Goal: Task Accomplishment & Management: Use online tool/utility

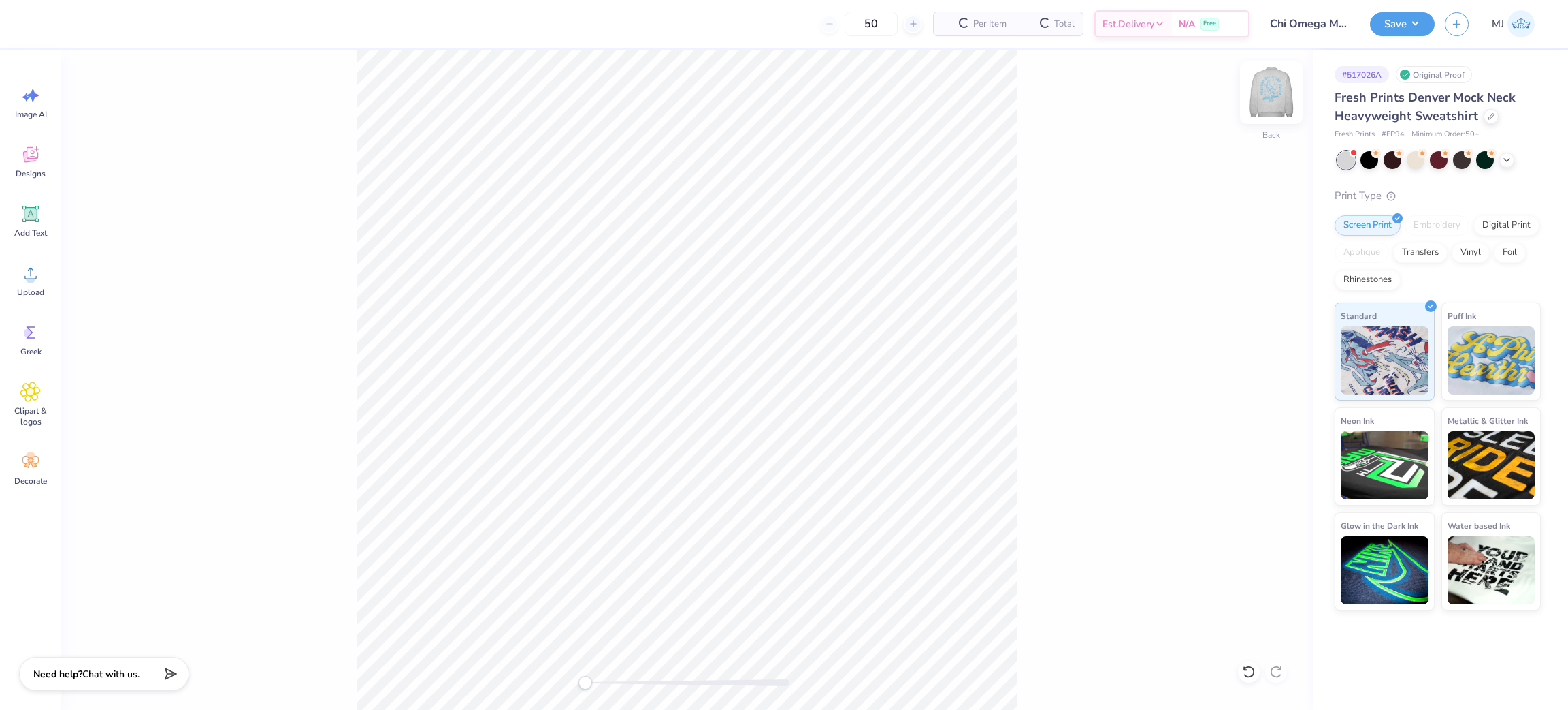
click at [1263, 106] on img at bounding box center [1272, 92] width 54 height 54
click at [42, 274] on div "Upload" at bounding box center [30, 281] width 49 height 51
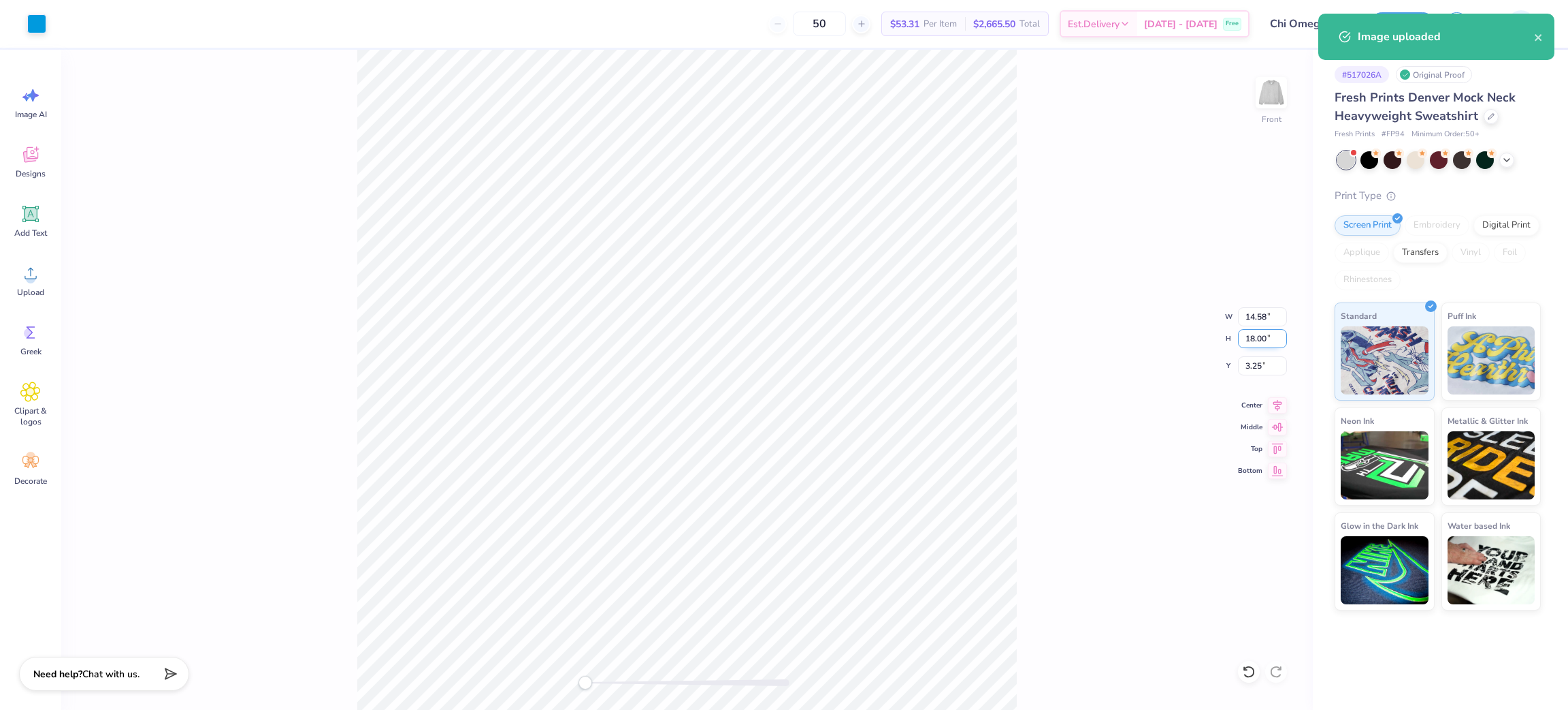
click at [1251, 341] on input "18.00" at bounding box center [1262, 338] width 49 height 19
type input "15"
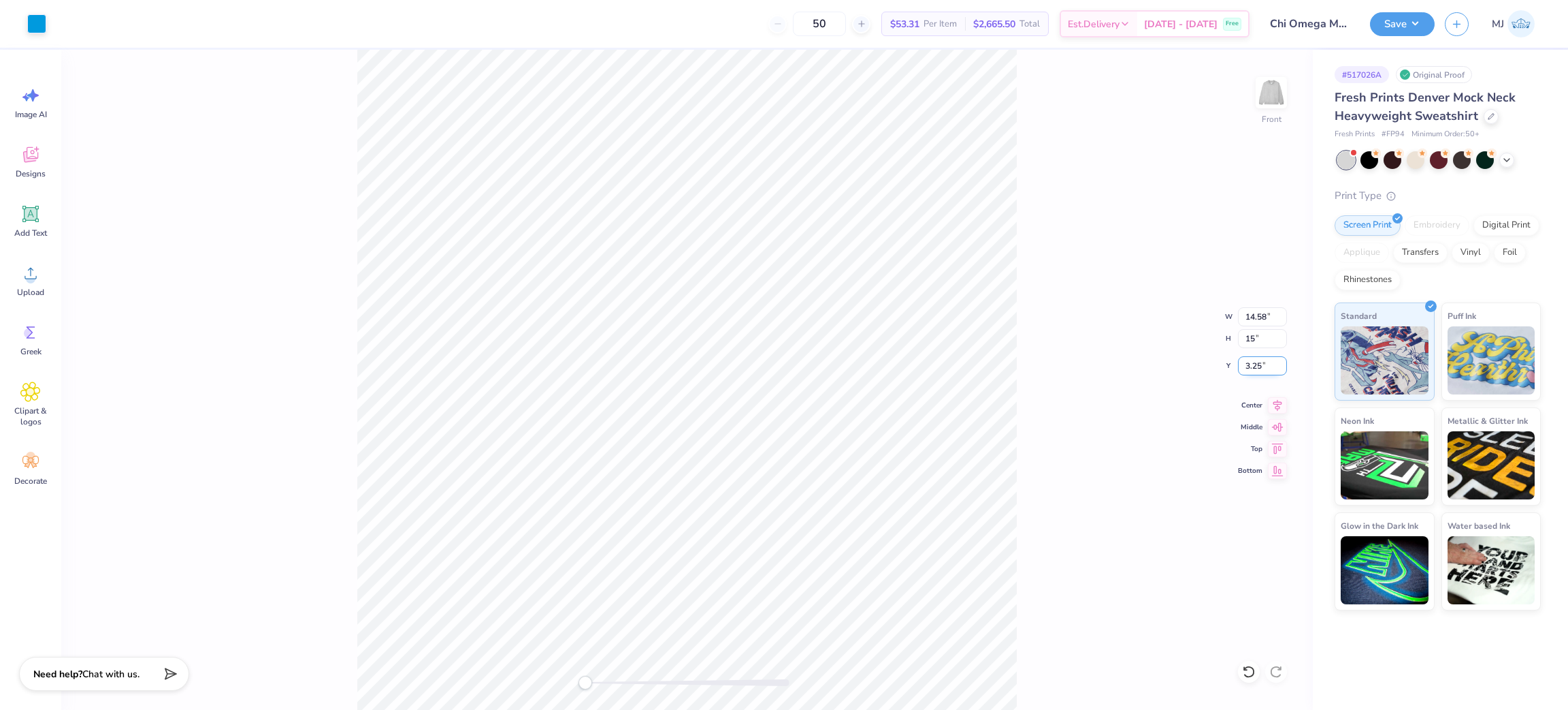
click at [1259, 366] on input "3.25" at bounding box center [1262, 365] width 49 height 19
type input "3"
click at [1159, 284] on div "Front W 14.58 14.58 " H 15 15 " Y 3 3 " Center Middle Top Bottom" at bounding box center [687, 380] width 1252 height 660
click at [1032, 294] on div "Front W 10.12 10.12 " H 12.50 12.50 " Y 3.00 3.00 " Center Middle Top Bottom" at bounding box center [687, 380] width 1252 height 660
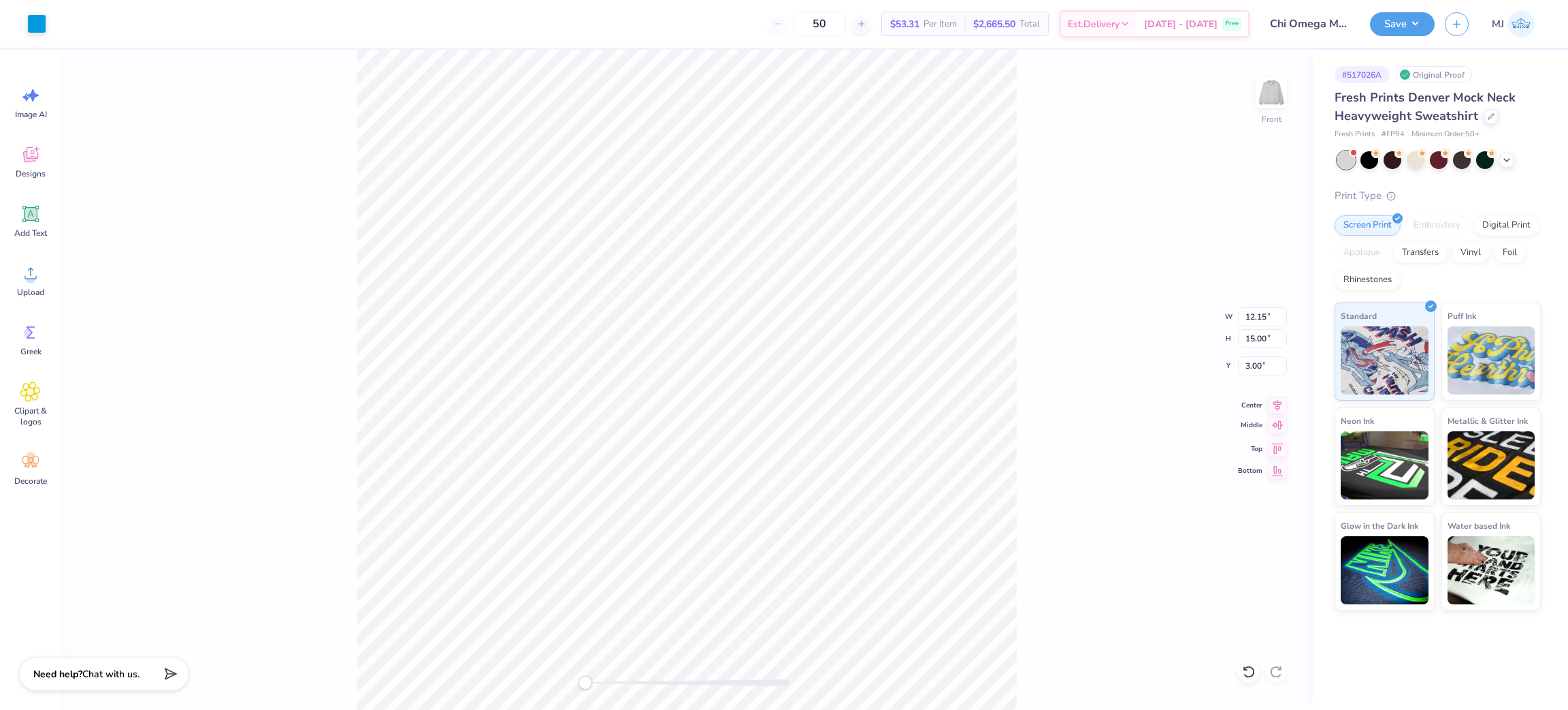
drag, startPoint x: 1272, startPoint y: 401, endPoint x: 1277, endPoint y: 420, distance: 19.6
click at [1270, 402] on icon at bounding box center [1277, 405] width 19 height 17
click at [1272, 411] on icon at bounding box center [1277, 403] width 19 height 17
click at [1266, 105] on img at bounding box center [1272, 92] width 54 height 54
type input "15.01"
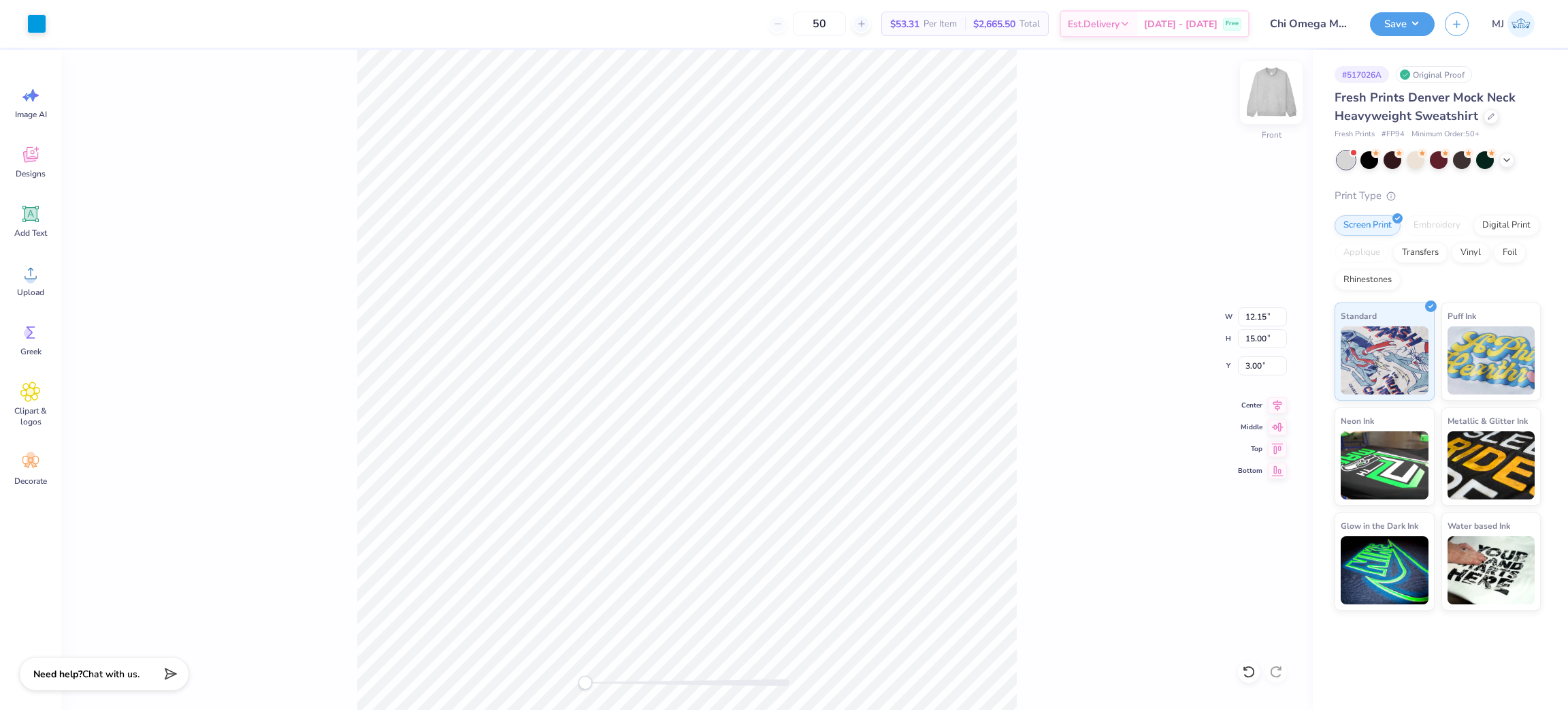
type input "0.53"
click at [38, 293] on span "Upload" at bounding box center [31, 292] width 27 height 11
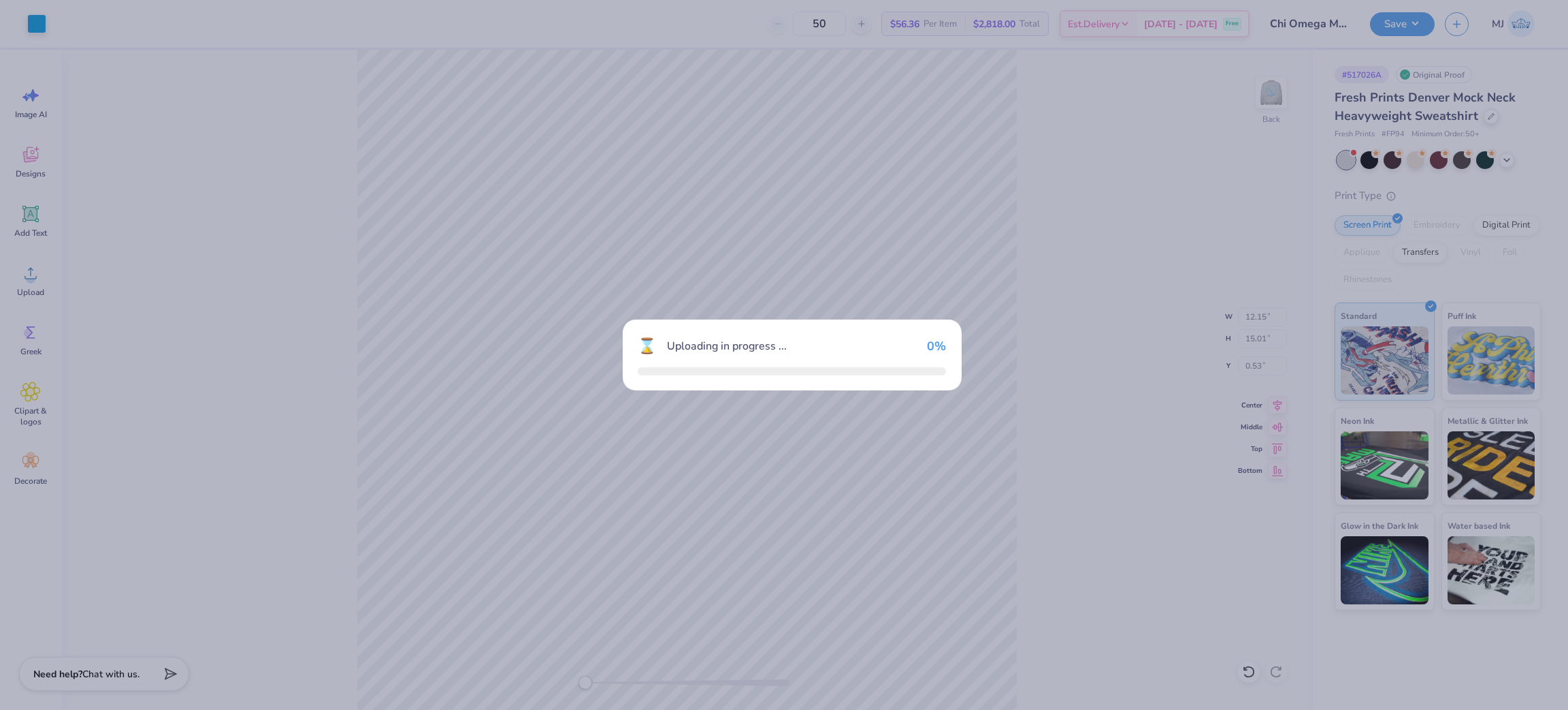
type input "15.00"
type input "14.47"
type input "2.76"
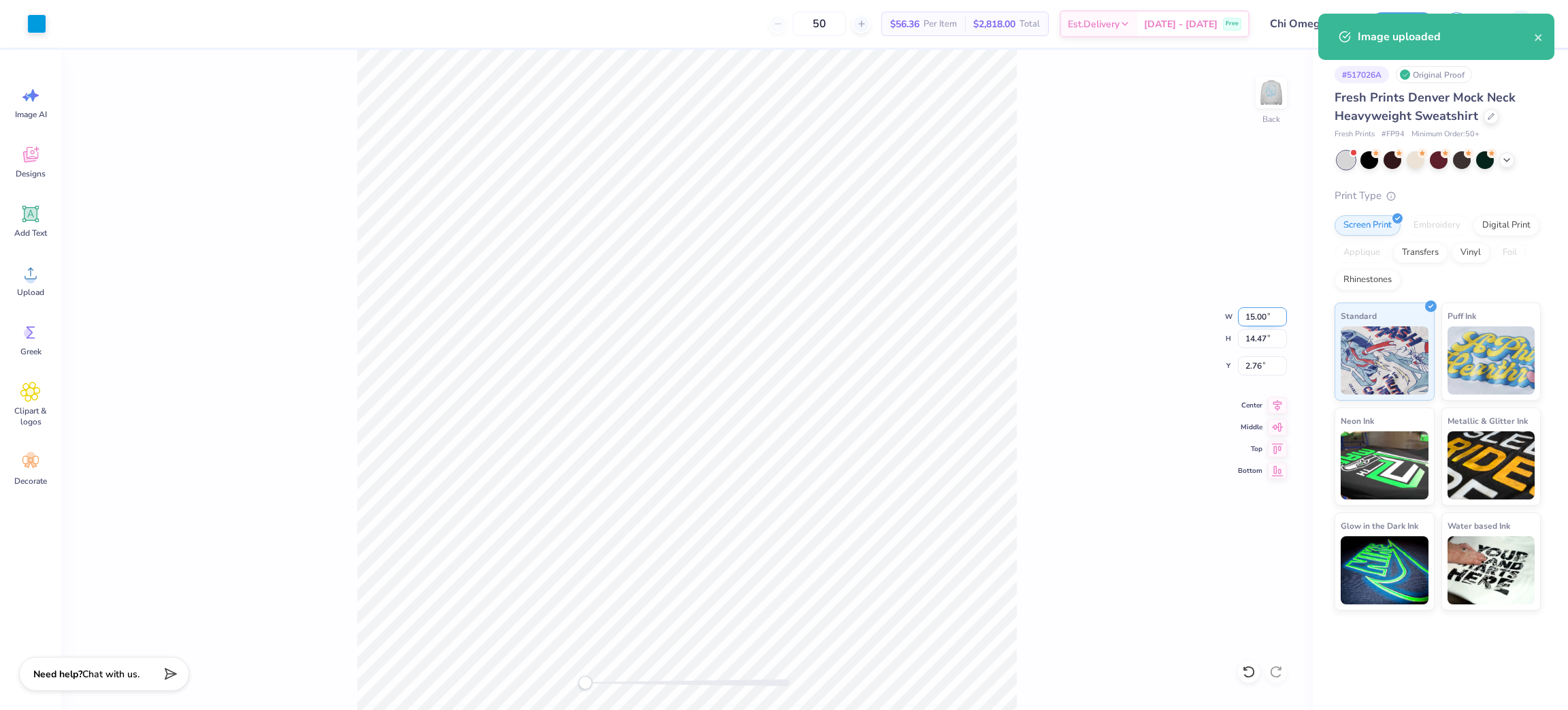
click at [1260, 326] on input "15.00" at bounding box center [1262, 316] width 49 height 19
click at [1259, 310] on input "15.00" at bounding box center [1262, 316] width 49 height 19
type input "2"
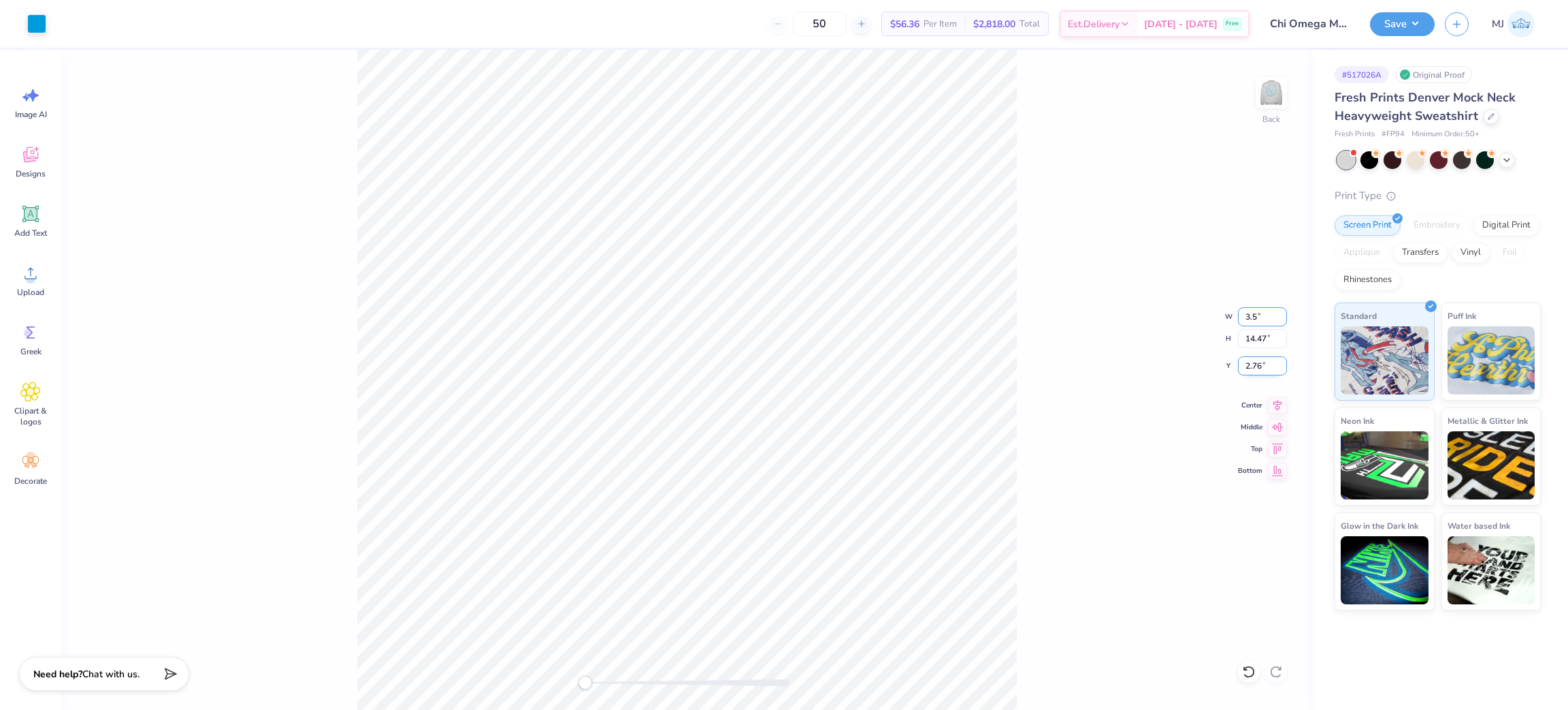
type input "3.5"
click at [1252, 363] on input "2.76" at bounding box center [1262, 365] width 49 height 19
type input "3"
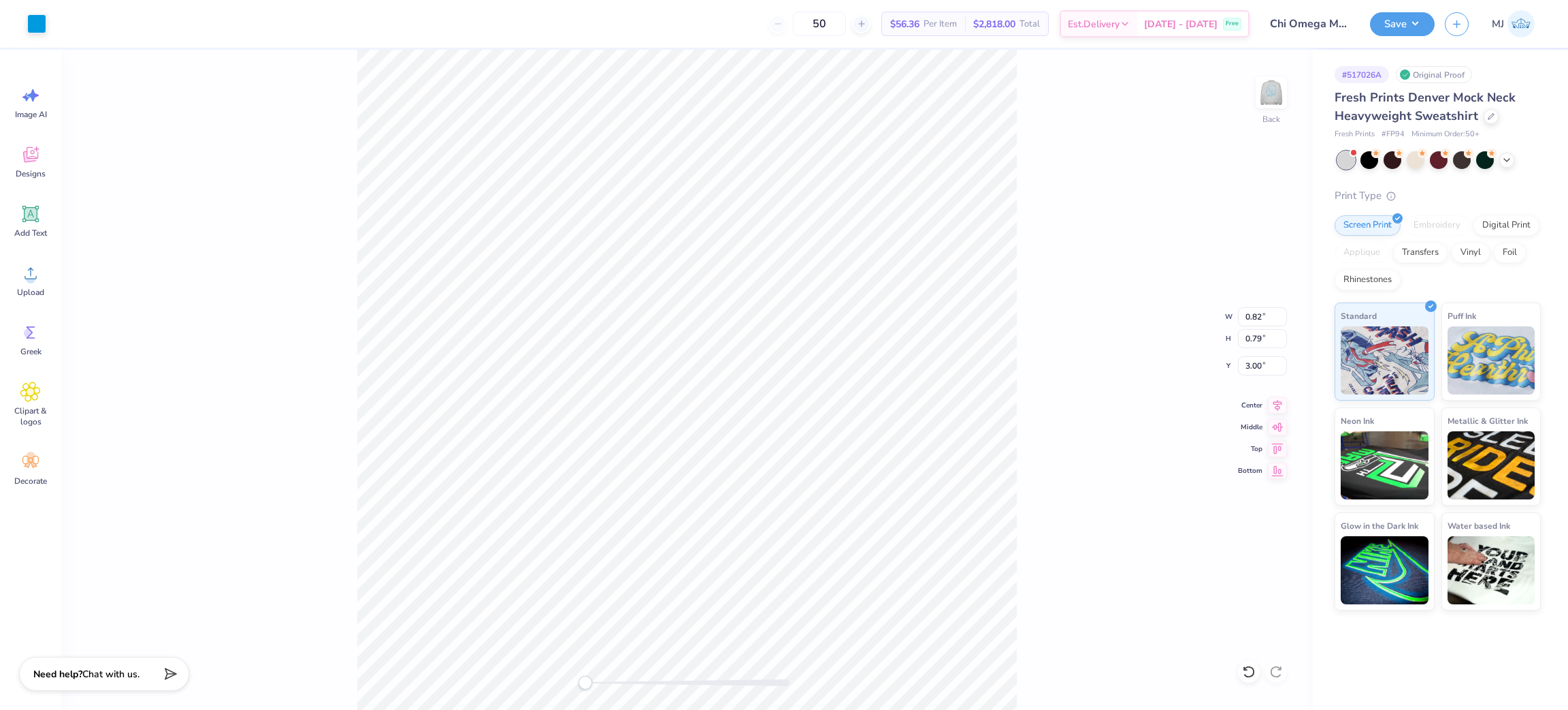
click at [1109, 270] on div "Back W 0.82 0.82 " H 0.79 0.79 " Y 3.00 3.00 " Center Middle Top Bottom" at bounding box center [687, 380] width 1252 height 660
click at [1412, 31] on button "Save" at bounding box center [1403, 23] width 65 height 24
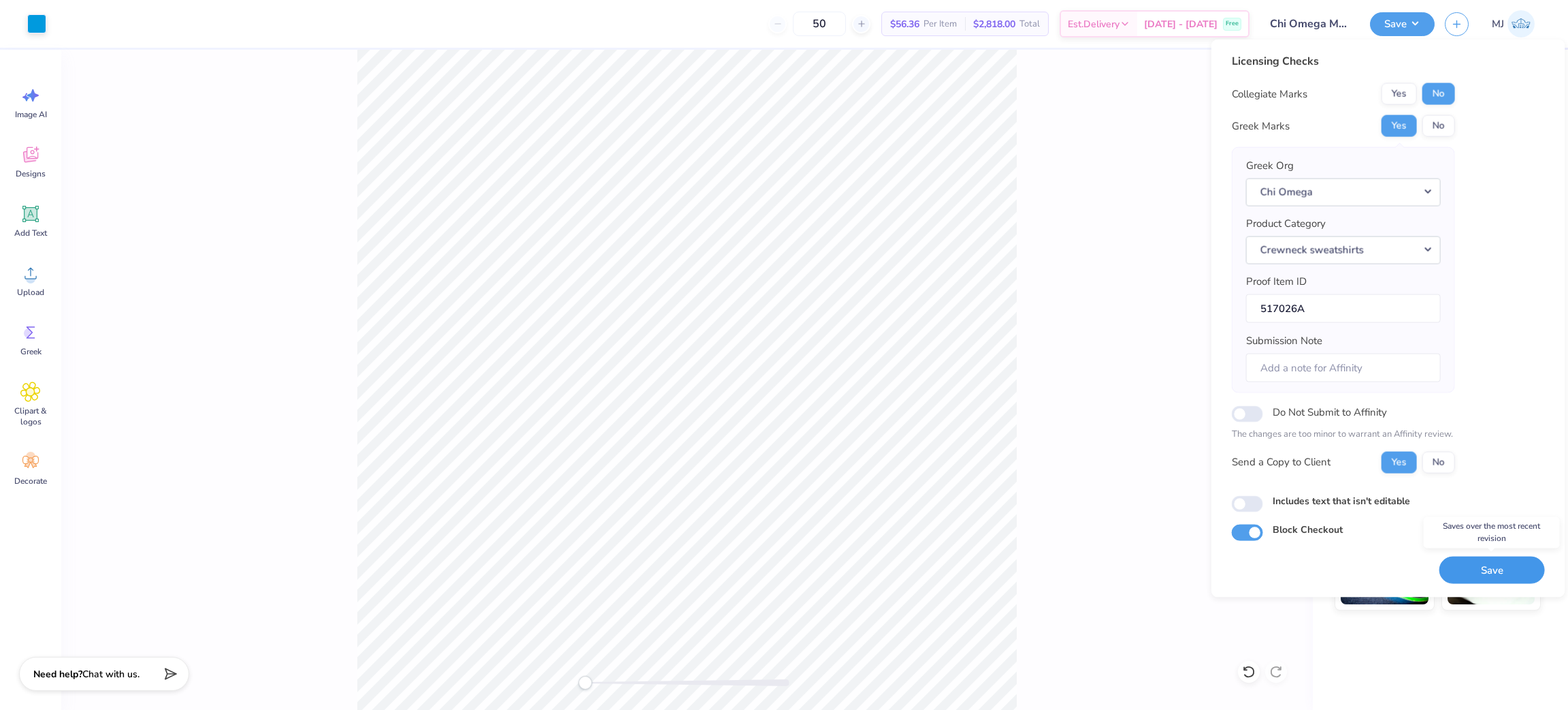
click at [1459, 566] on button "Save" at bounding box center [1492, 569] width 106 height 28
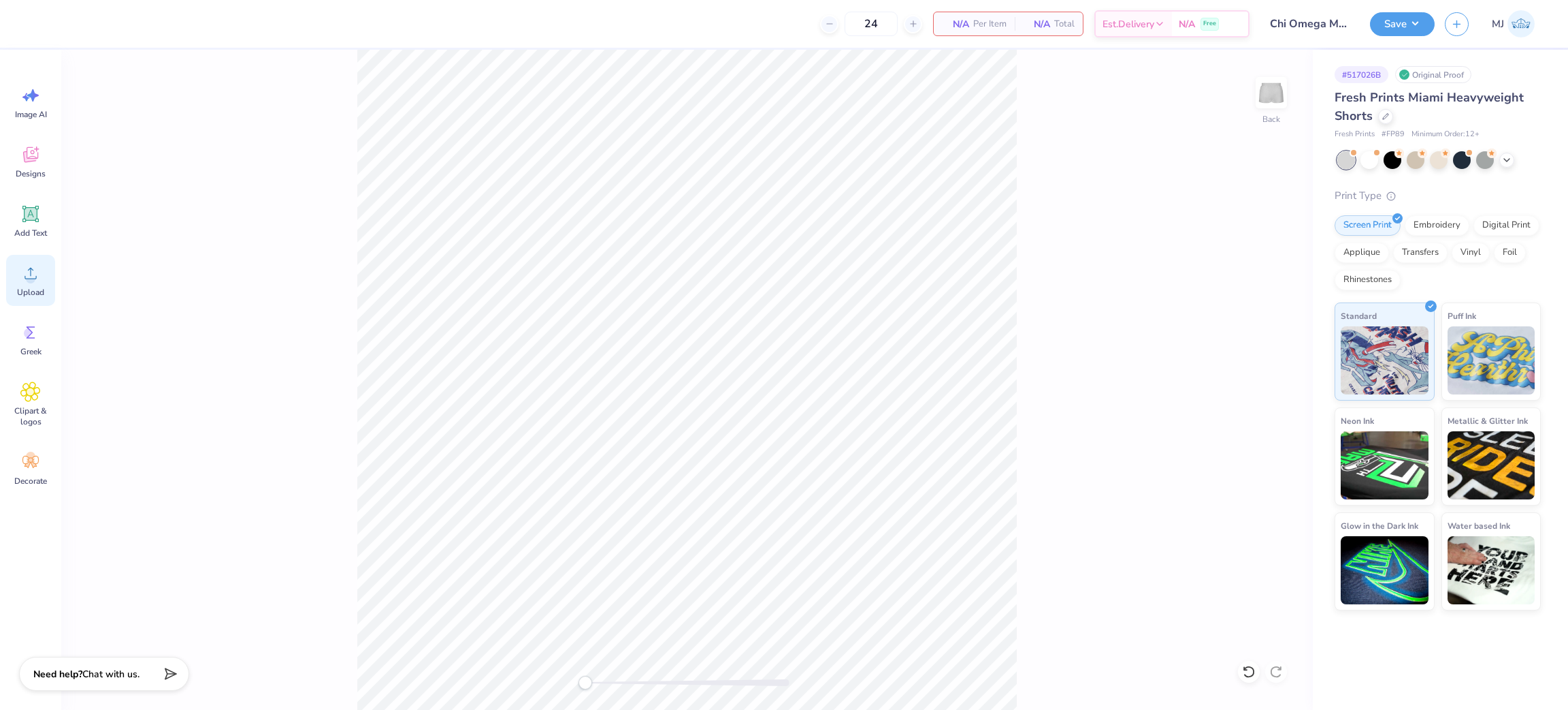
click at [38, 290] on span "Upload" at bounding box center [31, 292] width 27 height 11
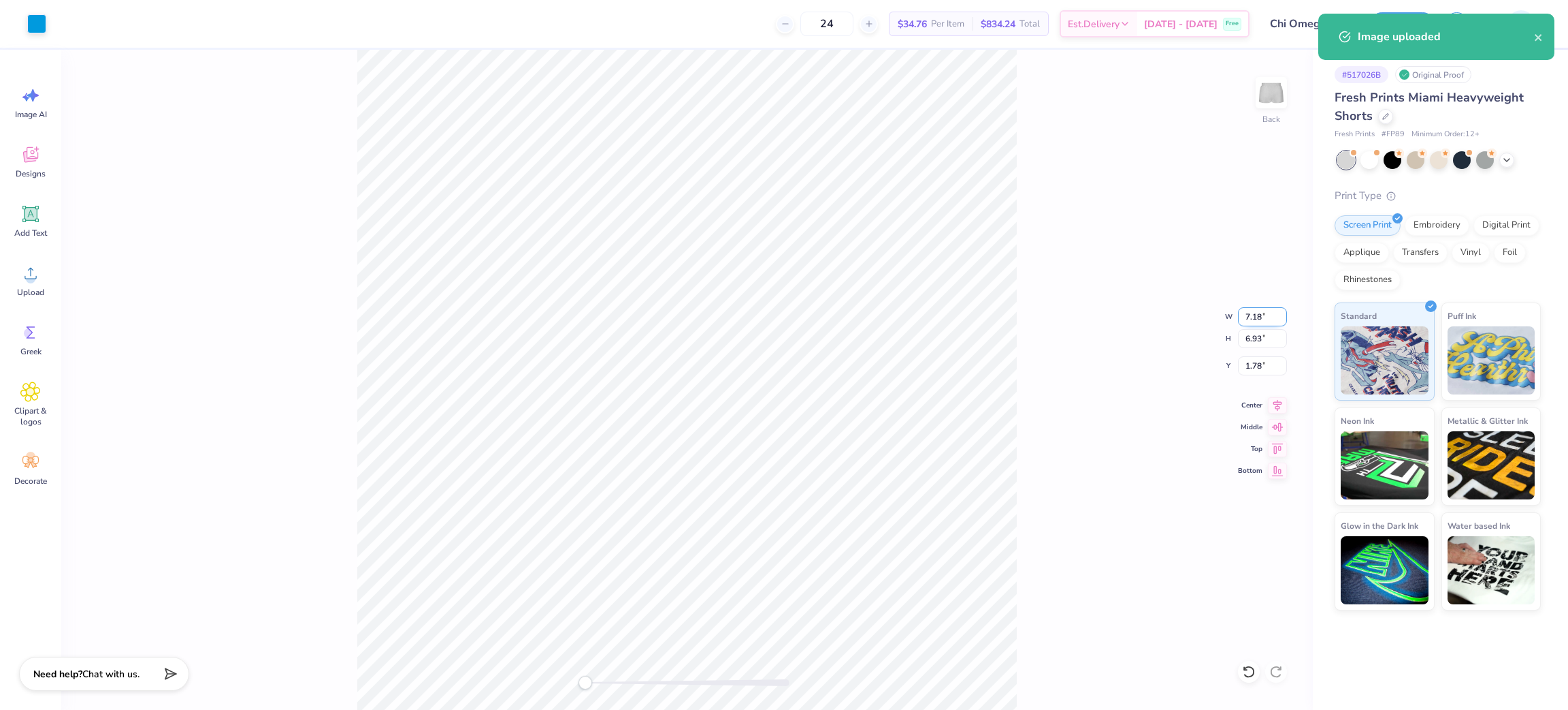
click at [1247, 316] on input "7.18" at bounding box center [1262, 316] width 49 height 19
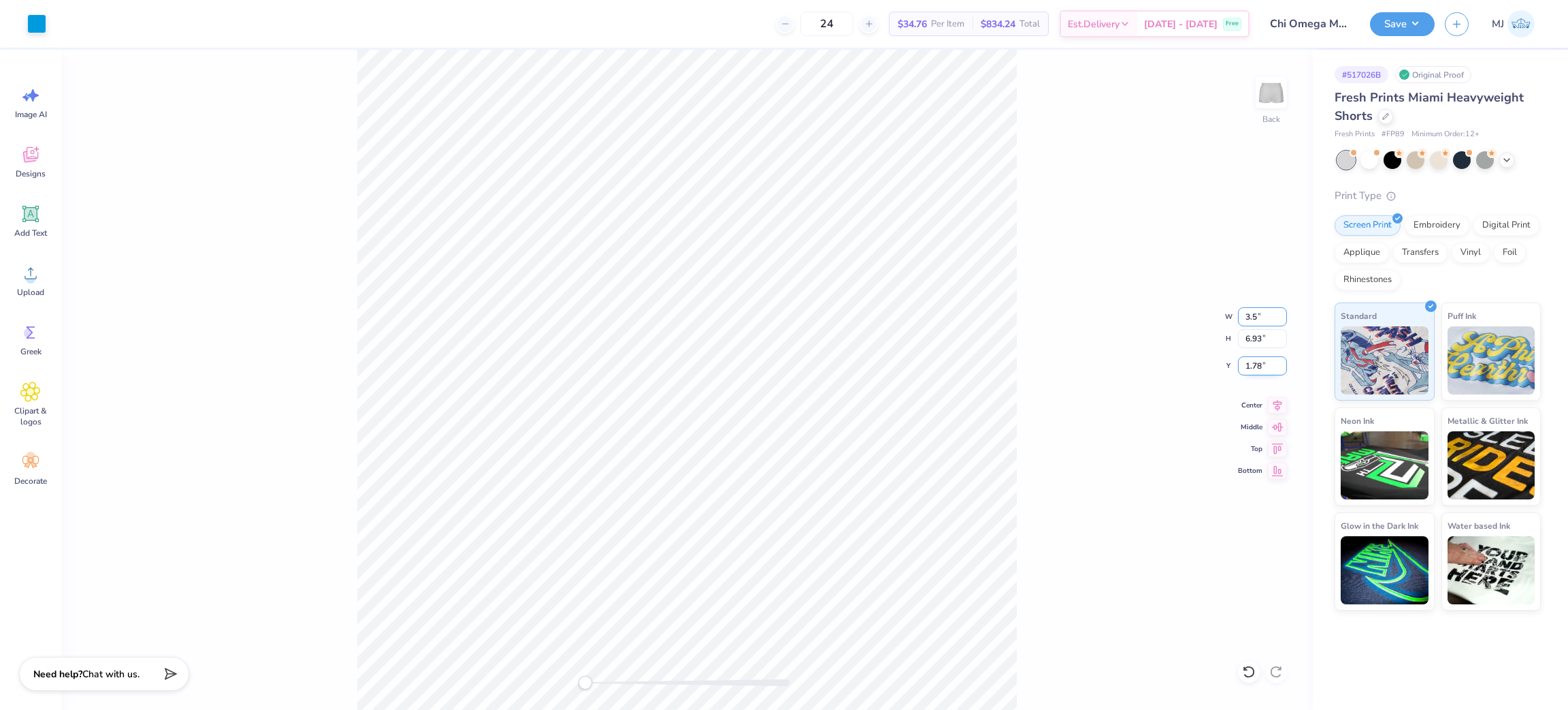
type input "3.5"
click at [1266, 358] on input "1.78" at bounding box center [1262, 365] width 49 height 19
click at [1257, 365] on input "1.78" at bounding box center [1262, 365] width 49 height 19
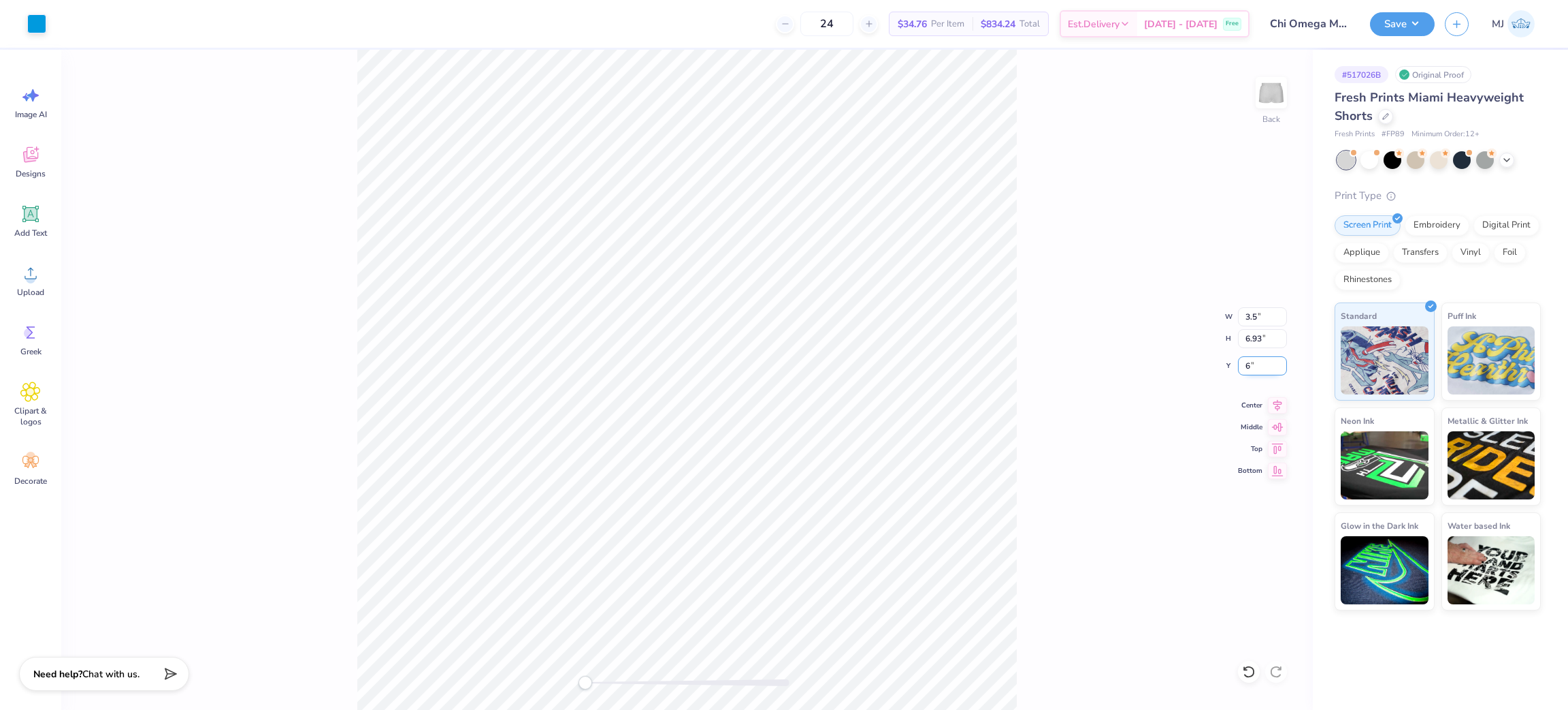
type input "6"
drag, startPoint x: 1190, startPoint y: 354, endPoint x: 1177, endPoint y: 347, distance: 14.8
click at [1190, 353] on div "Back W 3.5 3.5 " H 6.93 6.93 " Y 6 6 " Center Middle Top Bottom" at bounding box center [687, 380] width 1252 height 660
click at [1051, 347] on div "Back W 1.71 1.71 " H 1.65 1.65 " Y 3.07 3.07 " Center Middle Top Bottom" at bounding box center [687, 380] width 1252 height 660
click at [1251, 359] on input "2.20" at bounding box center [1262, 365] width 49 height 19
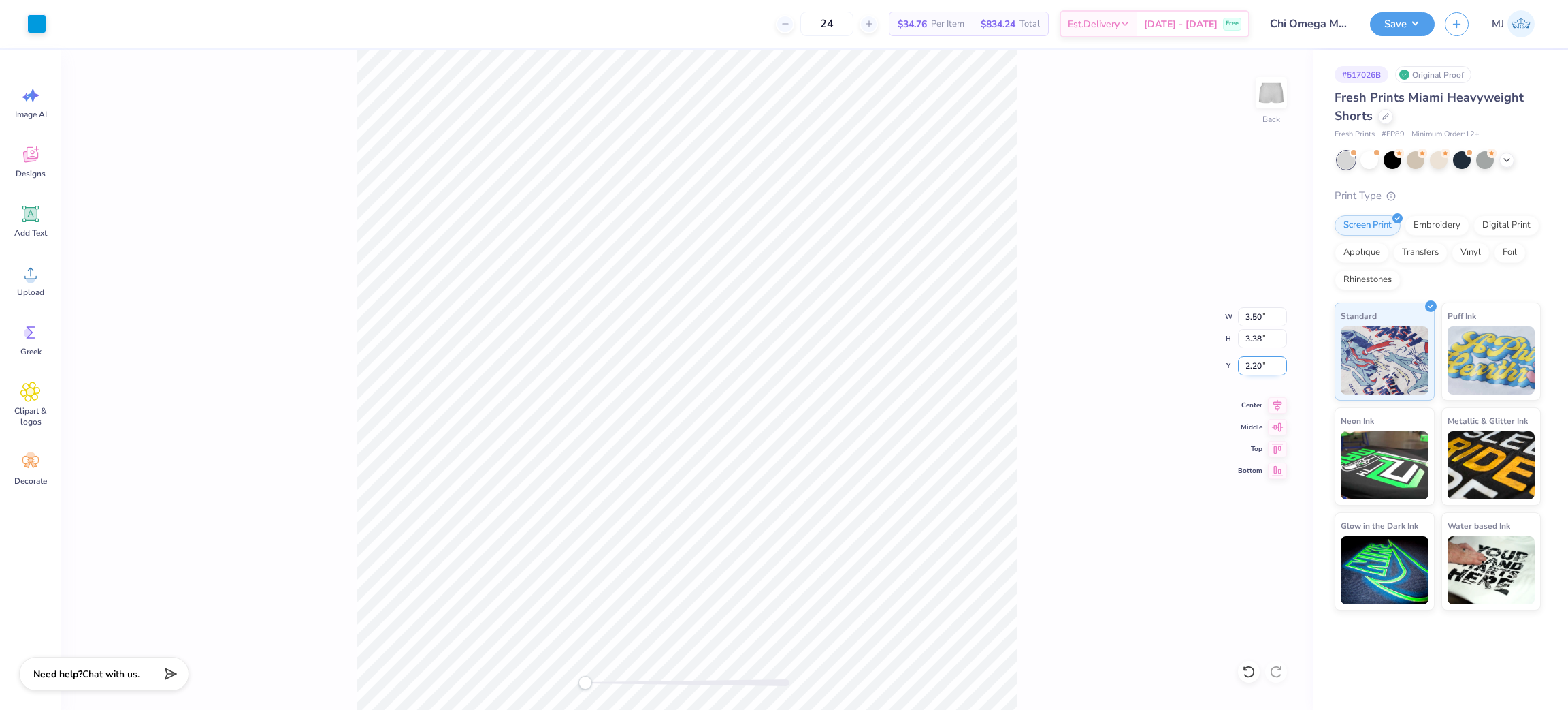
click at [1251, 359] on input "2.20" at bounding box center [1262, 365] width 49 height 19
type input "6"
click at [1127, 390] on div "Back W 3.50 3.50 " H 3.38 3.38 " Y 6 6 " Center Middle Top Bottom" at bounding box center [687, 380] width 1252 height 660
click at [1057, 468] on div "Back W 3.50 3.50 " H 3.38 3.38 " Y 6.00 6.00 " Center Middle Top Bottom" at bounding box center [687, 380] width 1252 height 660
click at [1396, 24] on button "Save" at bounding box center [1403, 23] width 65 height 24
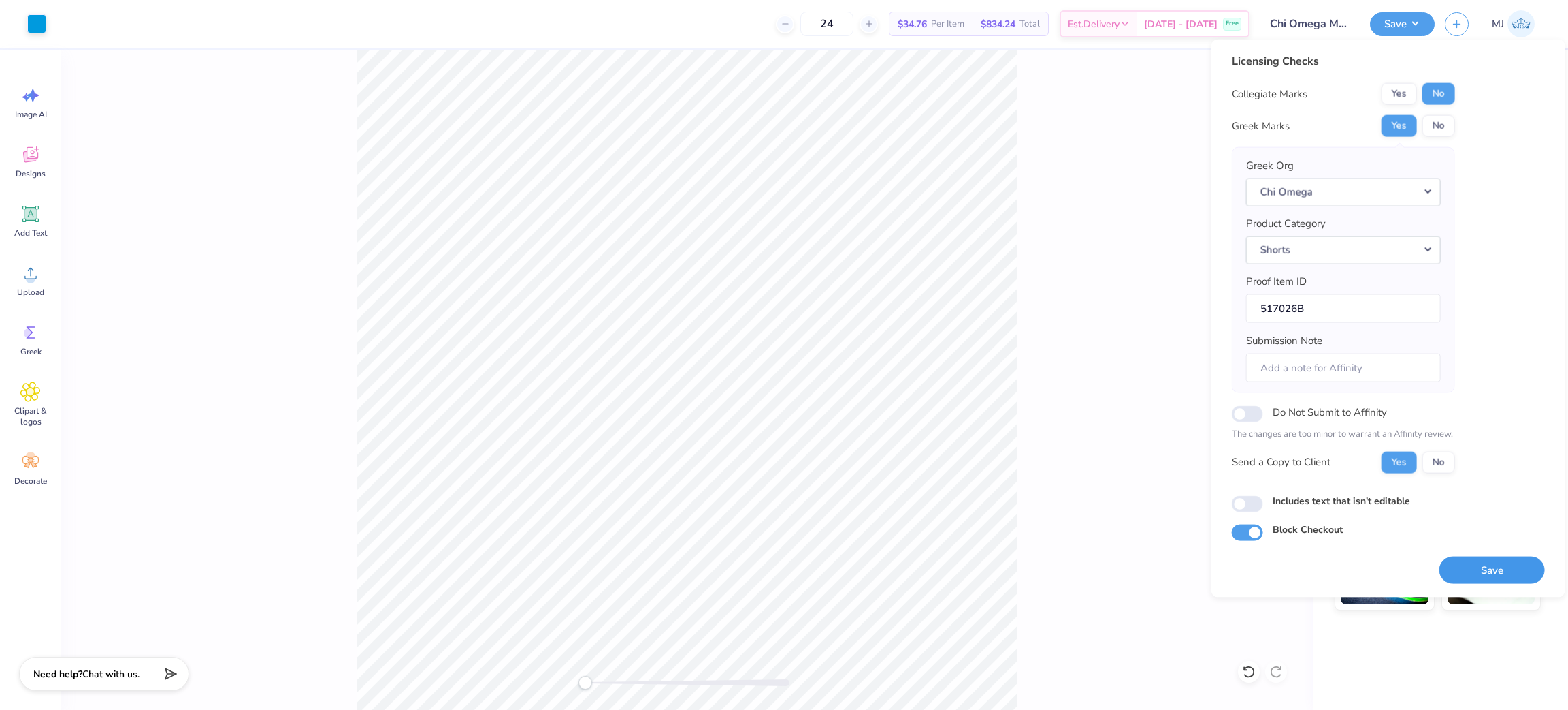
click at [1483, 569] on button "Save" at bounding box center [1492, 569] width 106 height 28
